Goal: Task Accomplishment & Management: Complete application form

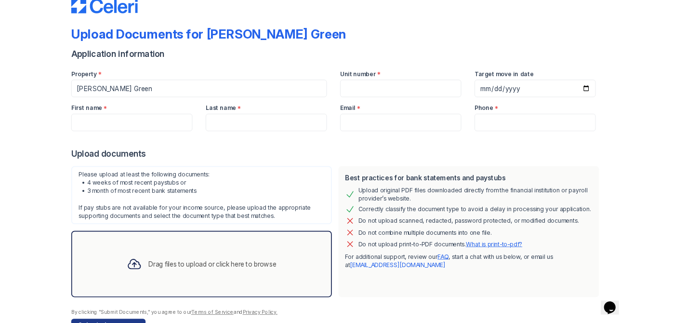
scroll to position [21, 0]
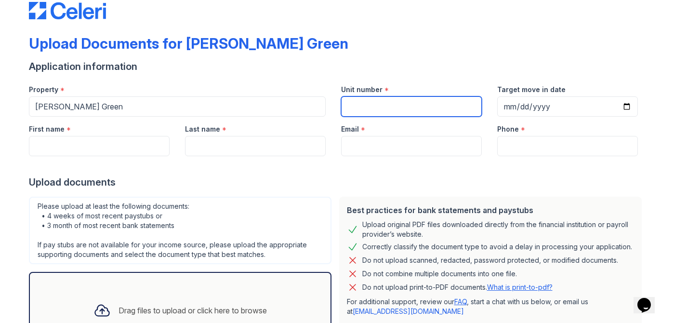
click at [399, 108] on input "Unit number" at bounding box center [411, 106] width 141 height 20
type input "358"
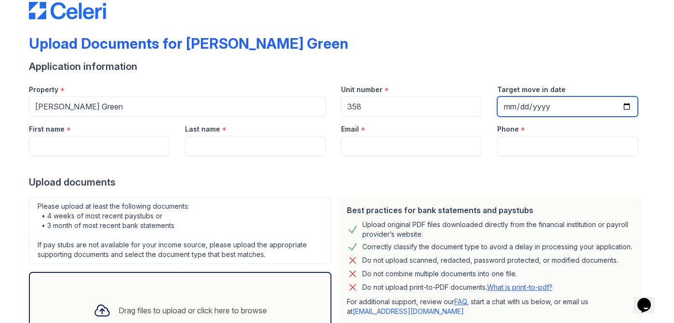
click at [557, 110] on input "Target move in date" at bounding box center [567, 106] width 141 height 20
click at [576, 118] on div "Phone *" at bounding box center [567, 126] width 141 height 19
click at [620, 102] on input "Target move in date" at bounding box center [567, 106] width 141 height 20
click at [628, 111] on input "Target move in date" at bounding box center [567, 106] width 141 height 20
click at [627, 108] on input "Target move in date" at bounding box center [567, 106] width 141 height 20
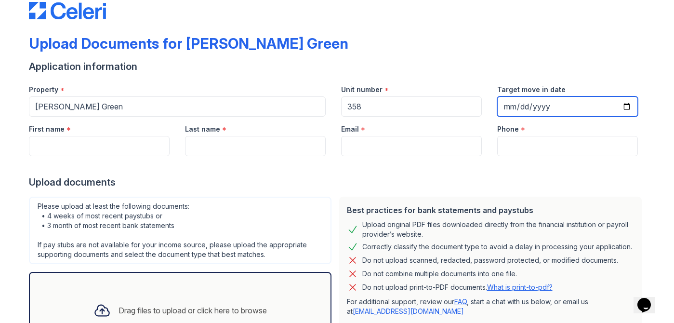
type input "[DATE]"
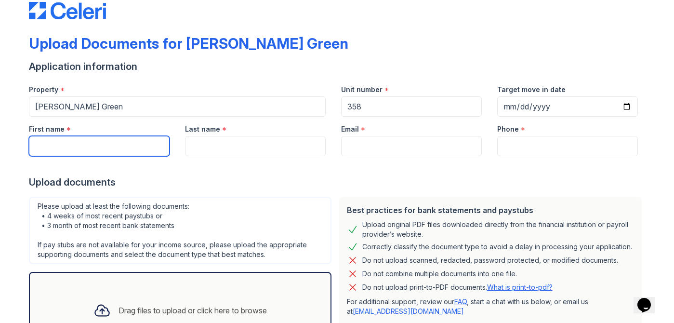
click at [136, 149] on input "First name" at bounding box center [99, 146] width 141 height 20
type input "[PERSON_NAME]"
type input "[EMAIL_ADDRESS][DOMAIN_NAME]"
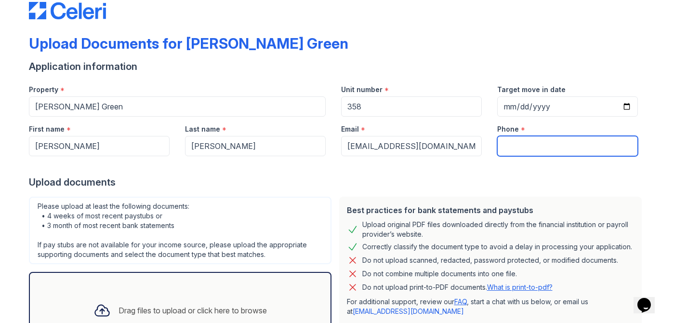
type input "9084039338"
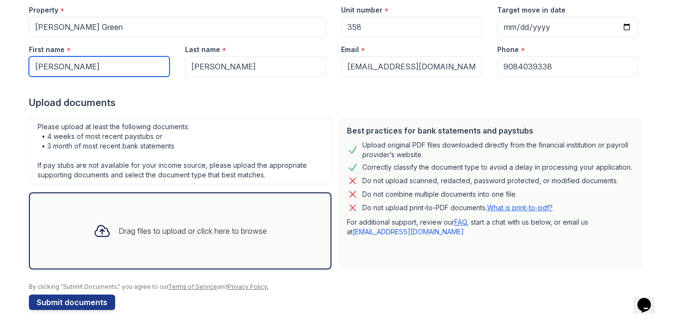
scroll to position [107, 0]
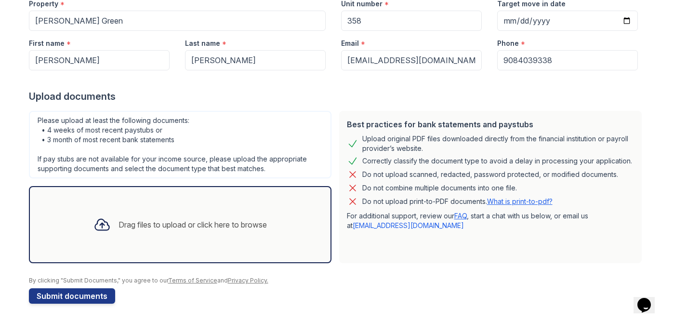
click at [103, 228] on icon at bounding box center [101, 224] width 17 height 17
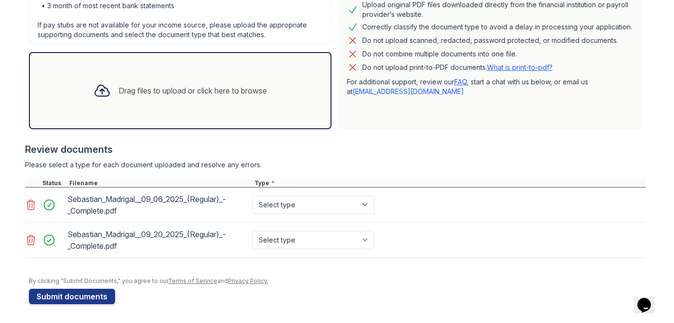
scroll to position [241, 0]
click at [287, 203] on select "Select type Paystub Bank Statement Offer Letter Tax Documents Benefit Award Let…" at bounding box center [314, 204] width 122 height 18
select select "paystub"
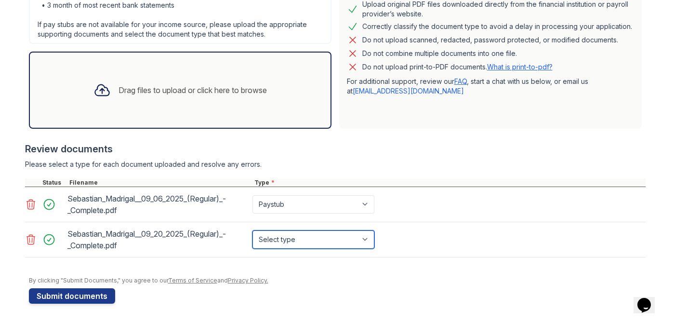
click at [292, 238] on select "Select type Paystub Bank Statement Offer Letter Tax Documents Benefit Award Let…" at bounding box center [314, 239] width 122 height 18
select select "paystub"
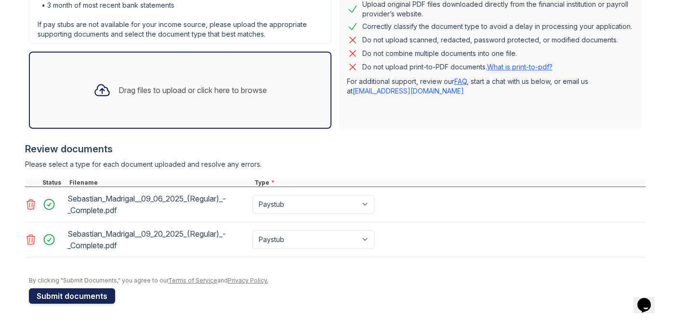
click at [95, 297] on button "Submit documents" at bounding box center [72, 295] width 86 height 15
